Goal: Answer question/provide support: Answer question/provide support

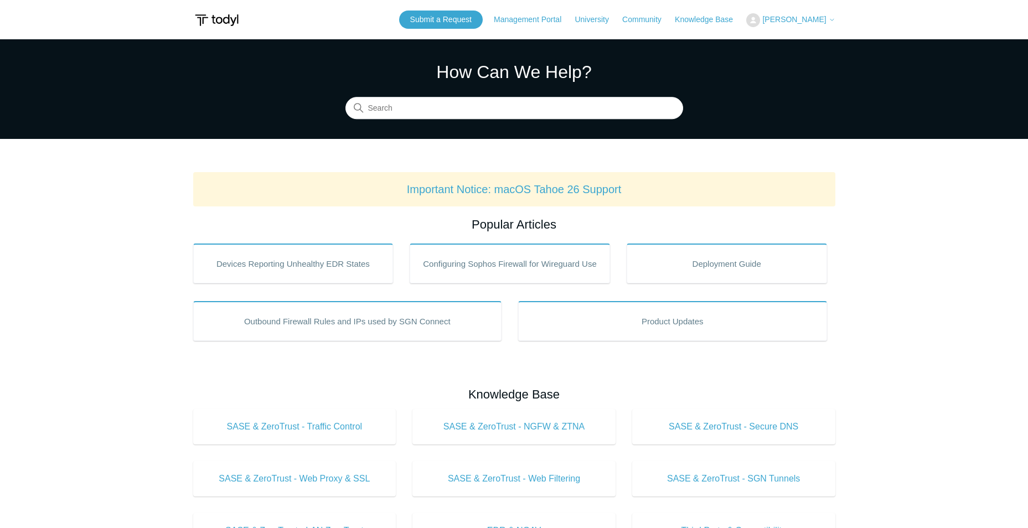
click at [776, 18] on span "[PERSON_NAME]" at bounding box center [794, 19] width 64 height 9
click at [782, 47] on link "My Support Requests" at bounding box center [801, 43] width 108 height 19
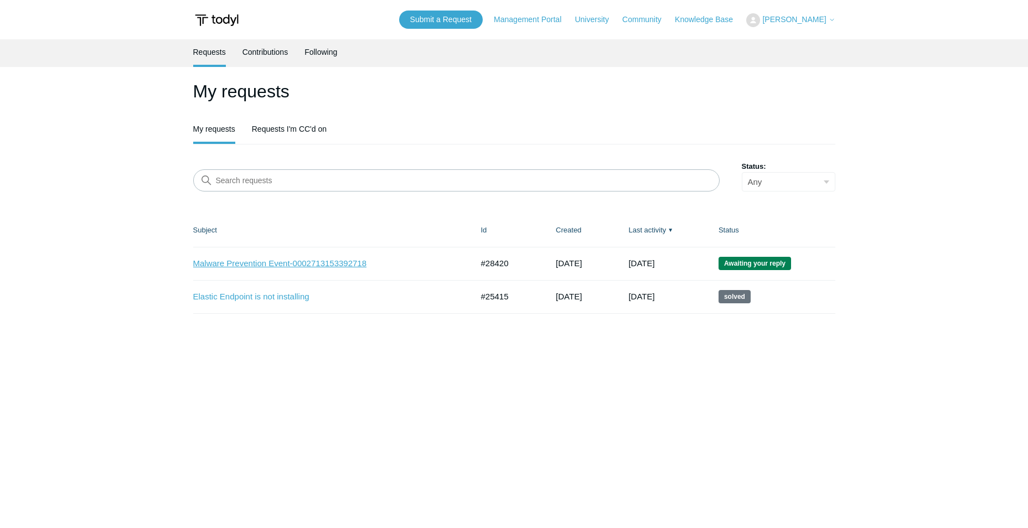
click at [292, 263] on link "Malware Prevention Event-0002713153392718" at bounding box center [324, 263] width 263 height 13
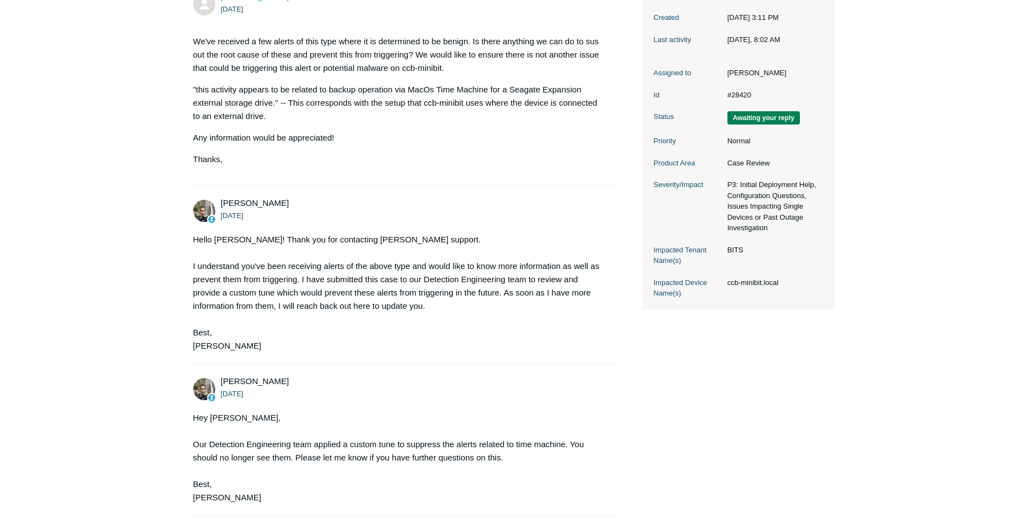
scroll to position [221, 0]
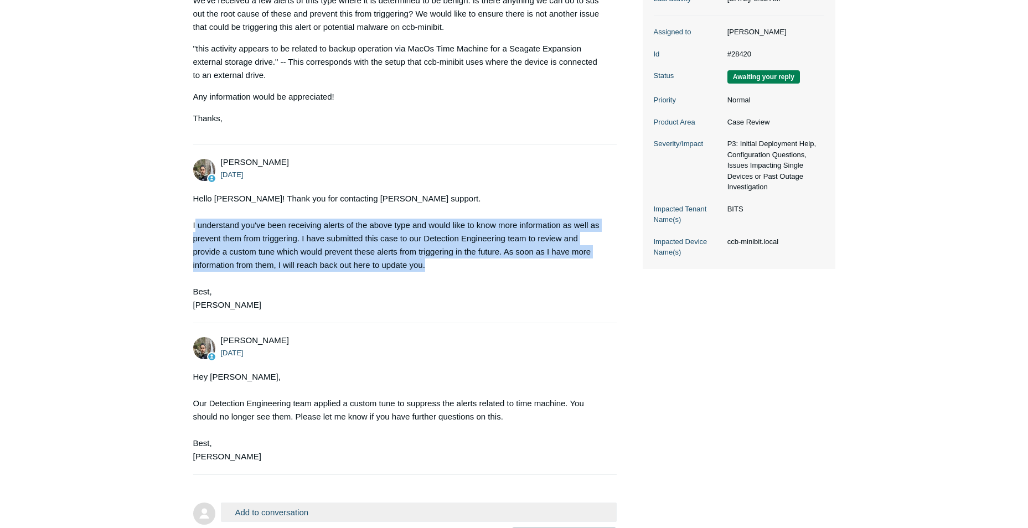
drag, startPoint x: 218, startPoint y: 234, endPoint x: 574, endPoint y: 262, distance: 357.0
click at [574, 262] on div "Hello Jonathan! Thank you for contacting Todyl support. I understand you've bee…" at bounding box center [399, 252] width 413 height 120
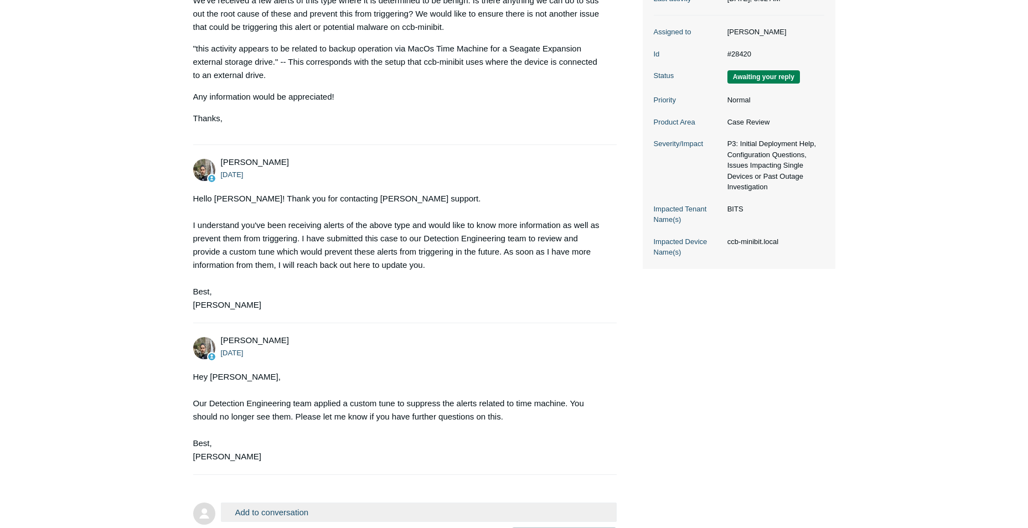
click at [237, 296] on div "Hello Jonathan! Thank you for contacting Todyl support. I understand you've bee…" at bounding box center [399, 252] width 413 height 120
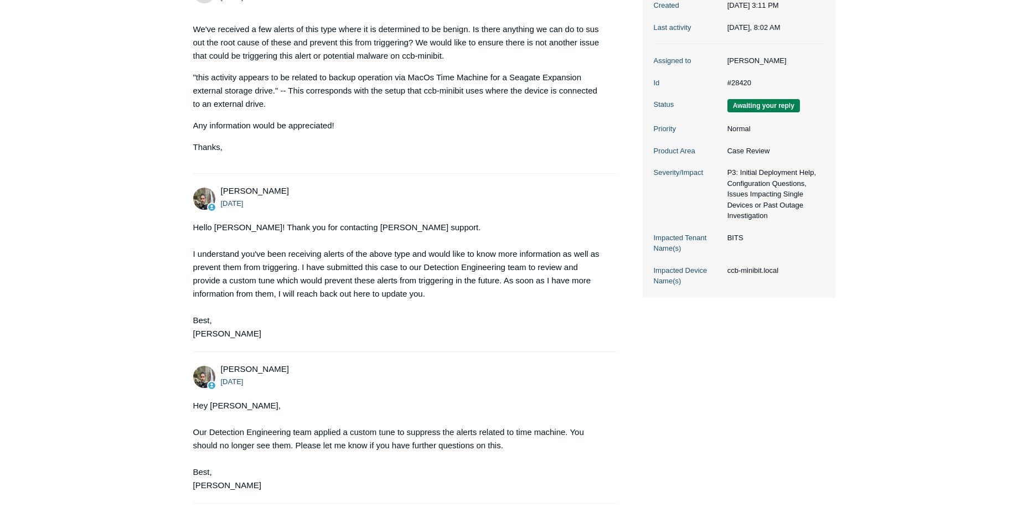
scroll to position [209, 0]
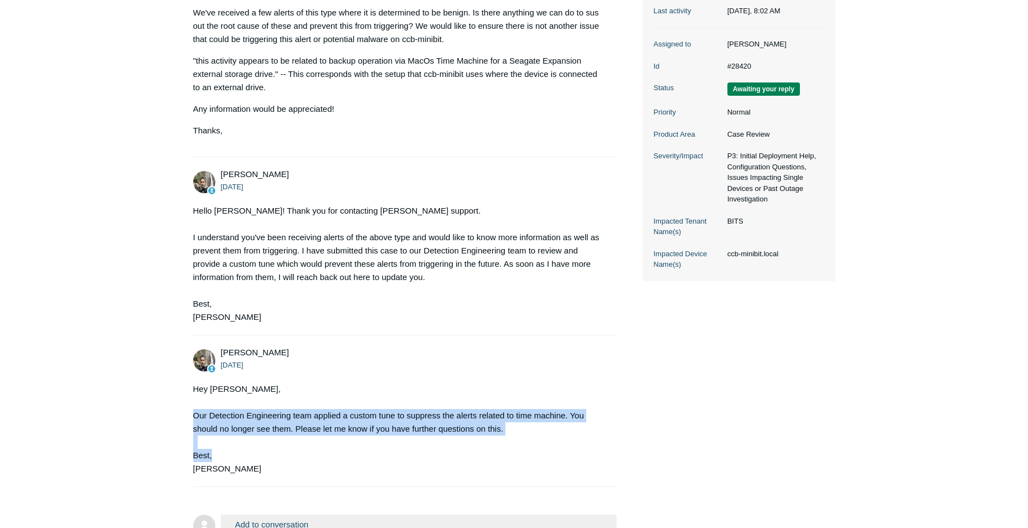
drag, startPoint x: 189, startPoint y: 413, endPoint x: 594, endPoint y: 454, distance: 407.7
click at [594, 454] on main "Requests Contributions Following Todyl Support Center My activities Malware Pre…" at bounding box center [514, 196] width 1028 height 732
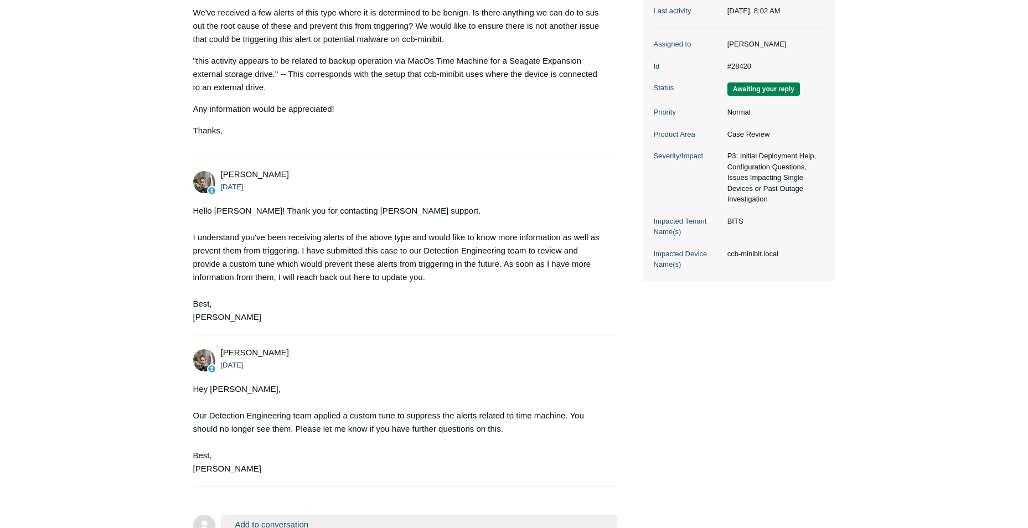
drag, startPoint x: 594, startPoint y: 454, endPoint x: 467, endPoint y: 466, distance: 128.4
click at [467, 466] on div "Hey Jonathan, Our Detection Engineering team applied a custom tune to suppress …" at bounding box center [399, 428] width 413 height 93
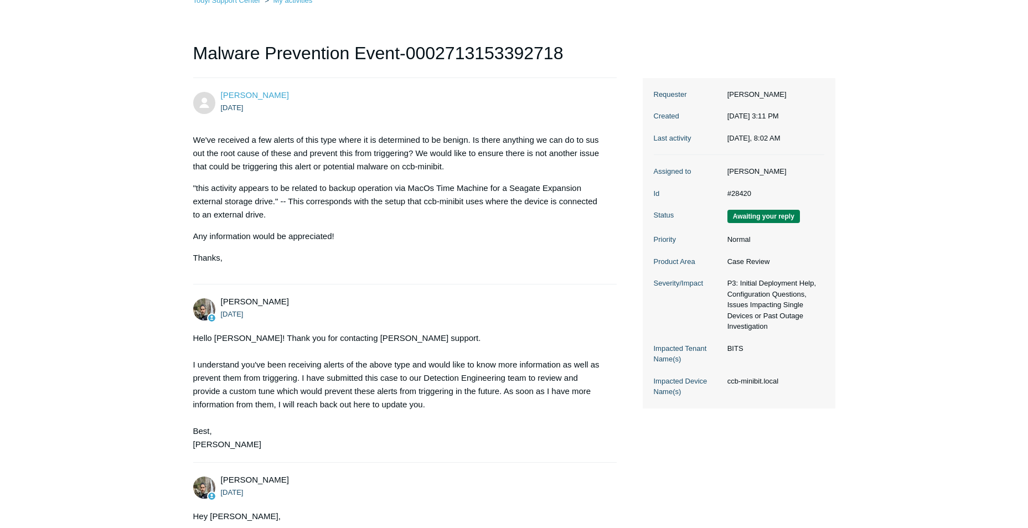
scroll to position [320, 0]
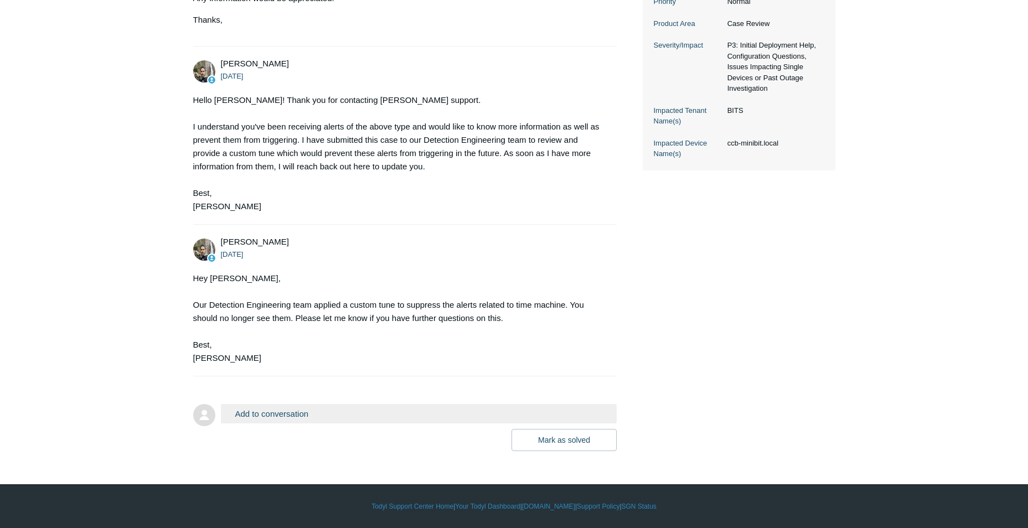
click at [405, 418] on button "Add to conversation" at bounding box center [419, 413] width 396 height 19
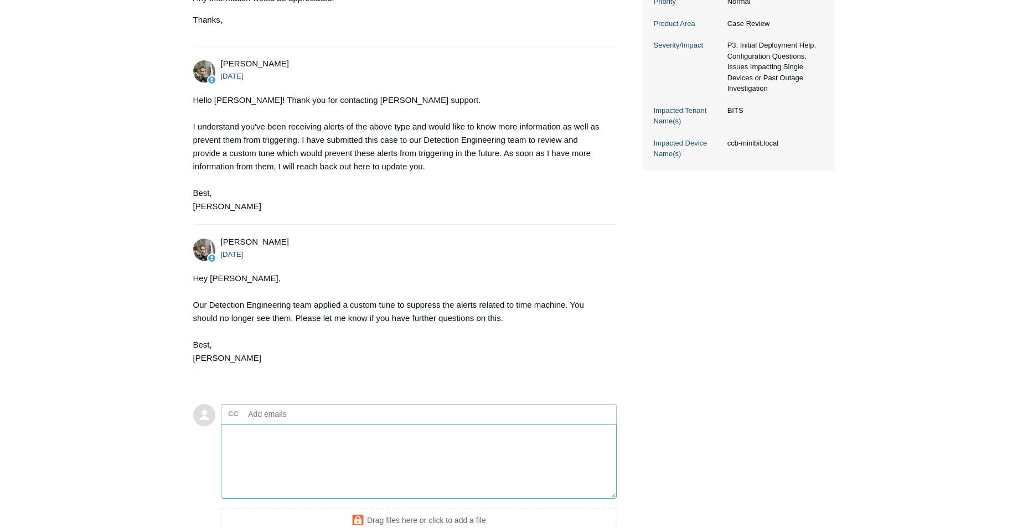
scroll to position [441, 0]
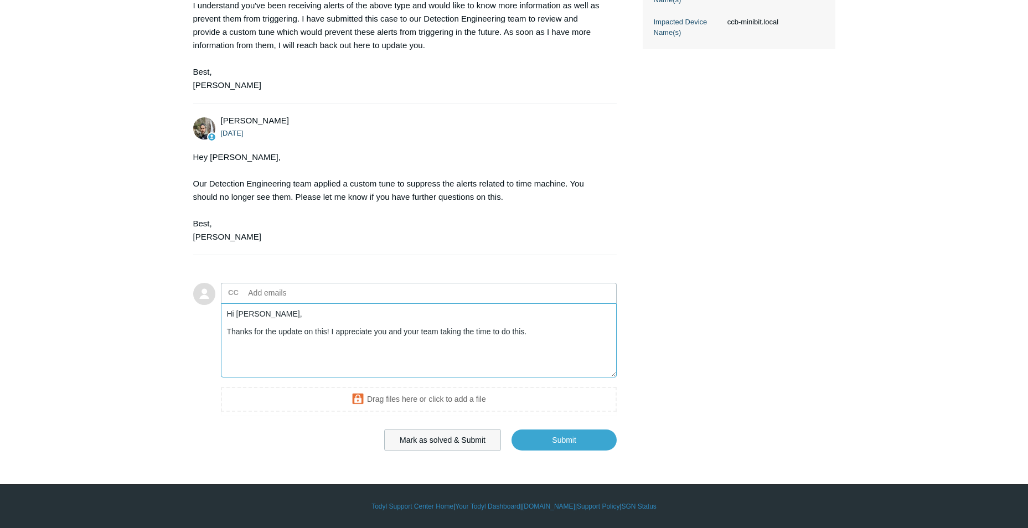
type textarea "Hi Michael, Thanks for the update on this! I appreciate you and your team takin…"
click at [470, 443] on button "Mark as solved & Submit" at bounding box center [442, 440] width 117 height 22
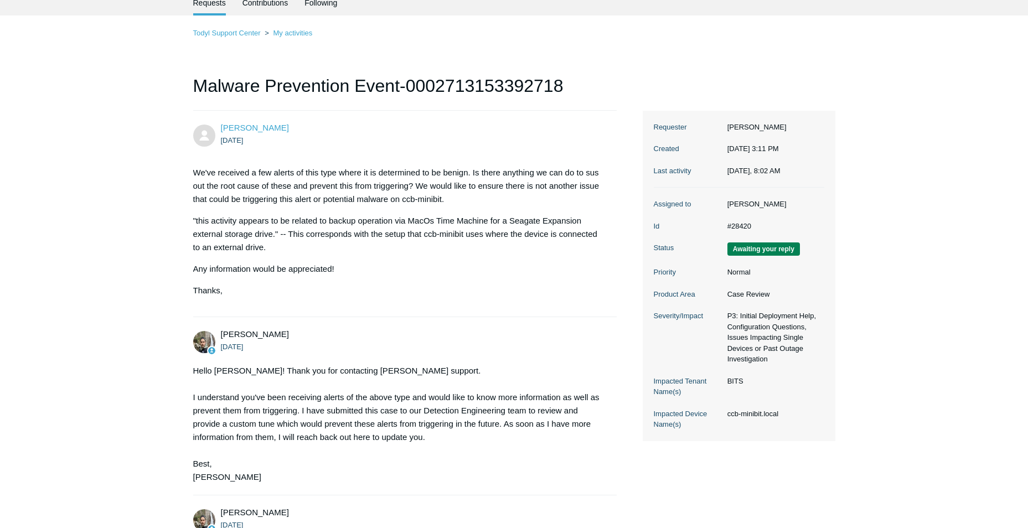
scroll to position [10, 0]
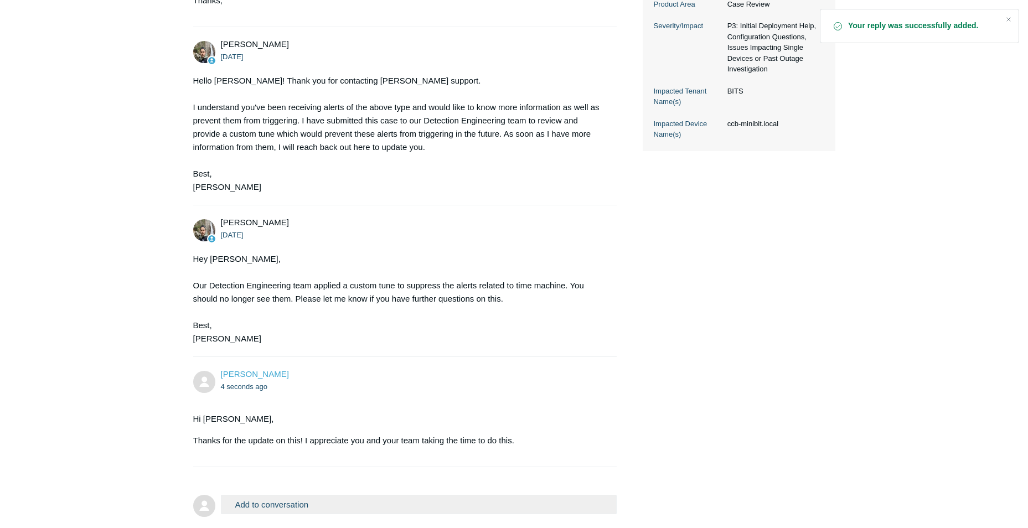
scroll to position [277, 0]
